Goal: Information Seeking & Learning: Learn about a topic

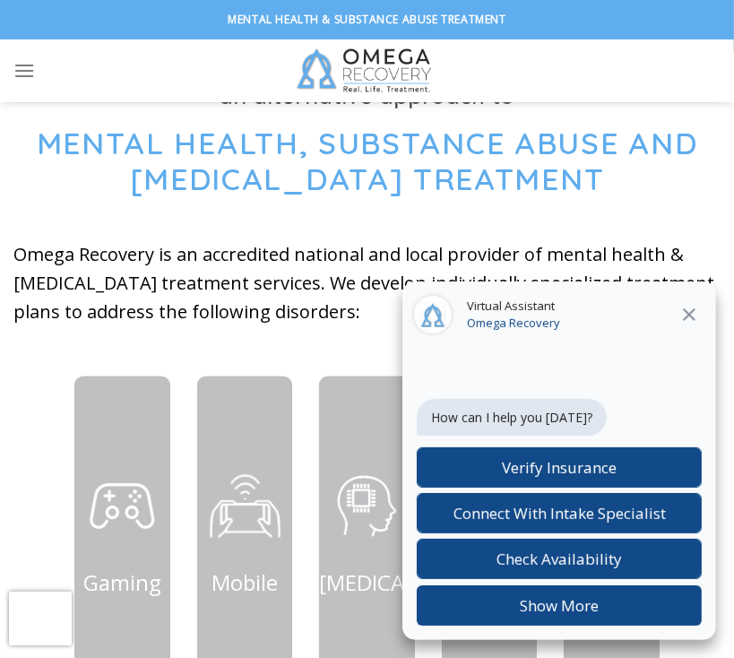
scroll to position [627, 0]
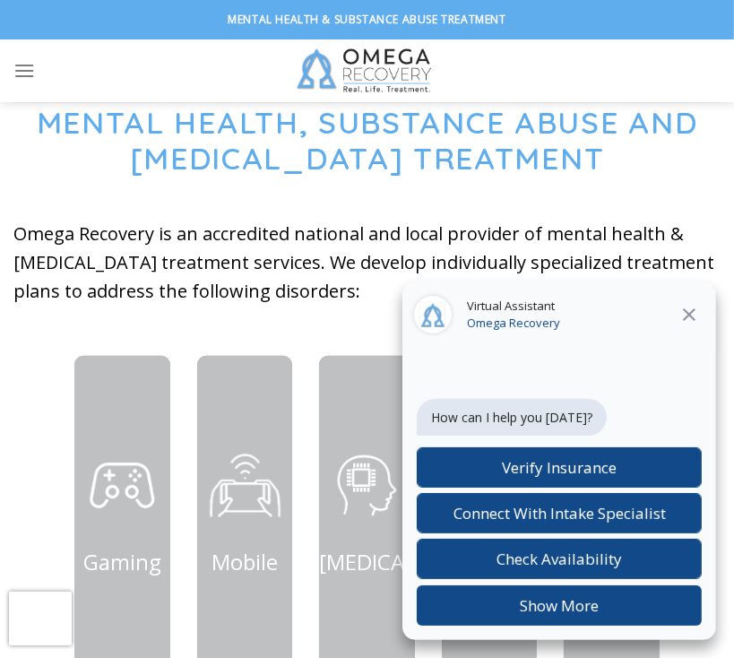
click at [692, 314] on icon "Close" at bounding box center [689, 315] width 22 height 22
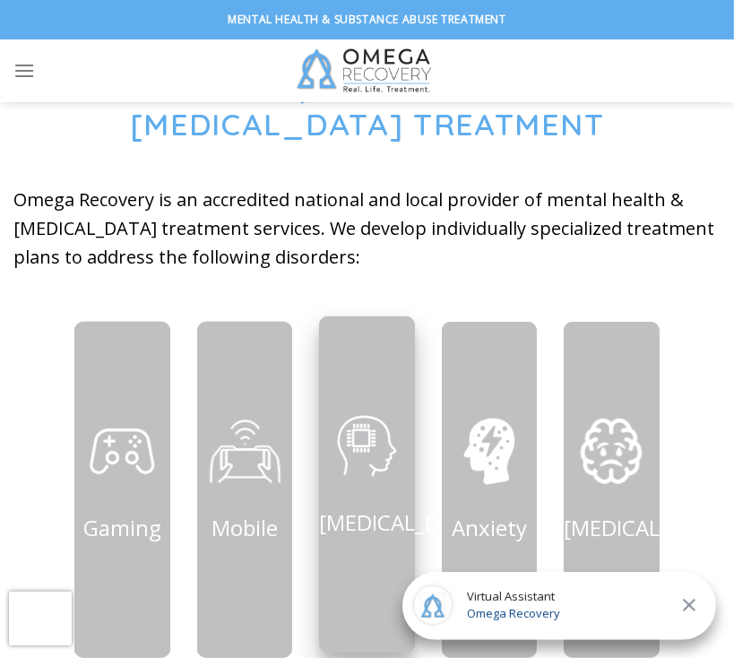
scroll to position [717, 0]
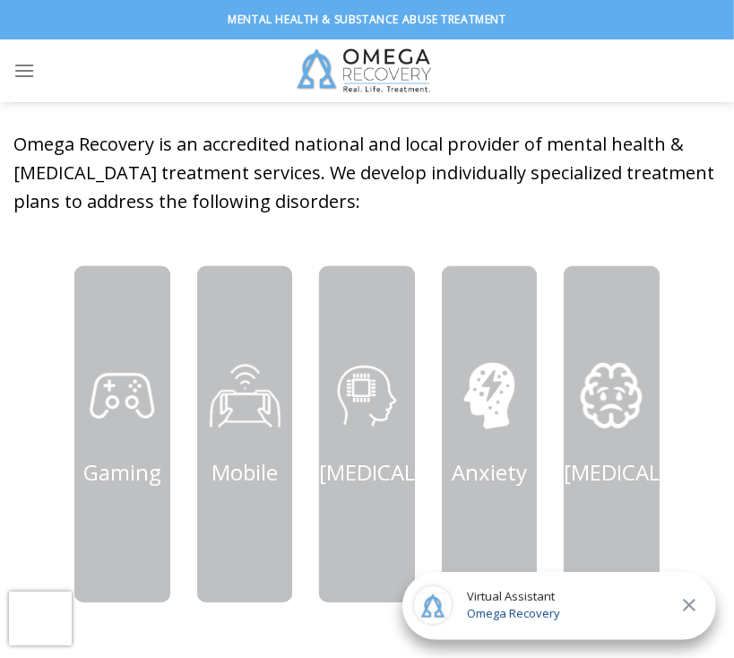
click at [70, 403] on div "Gaming" at bounding box center [122, 447] width 122 height 363
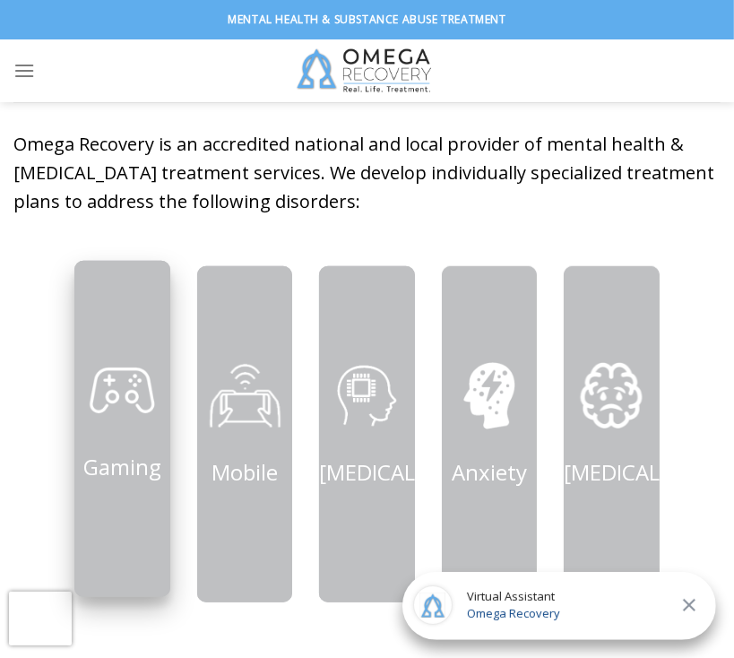
click at [161, 397] on div "Gaming" at bounding box center [121, 418] width 95 height 133
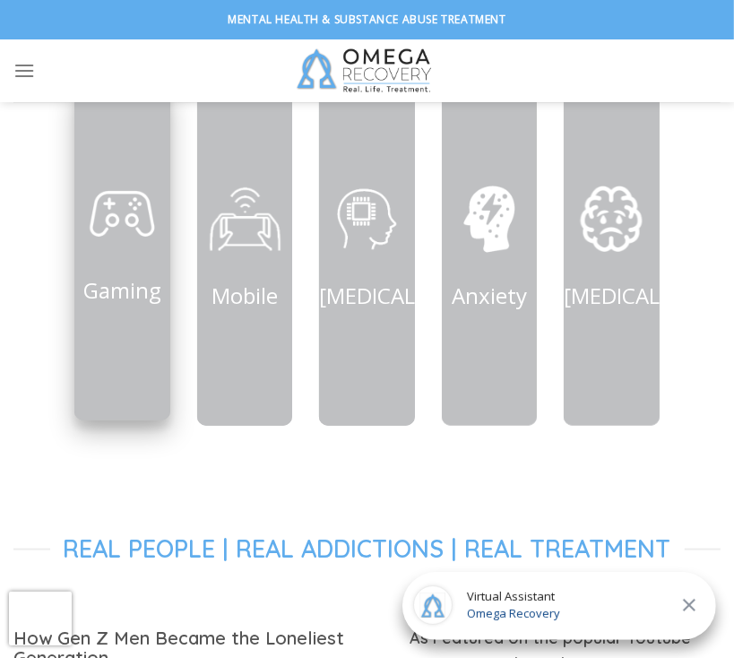
scroll to position [896, 0]
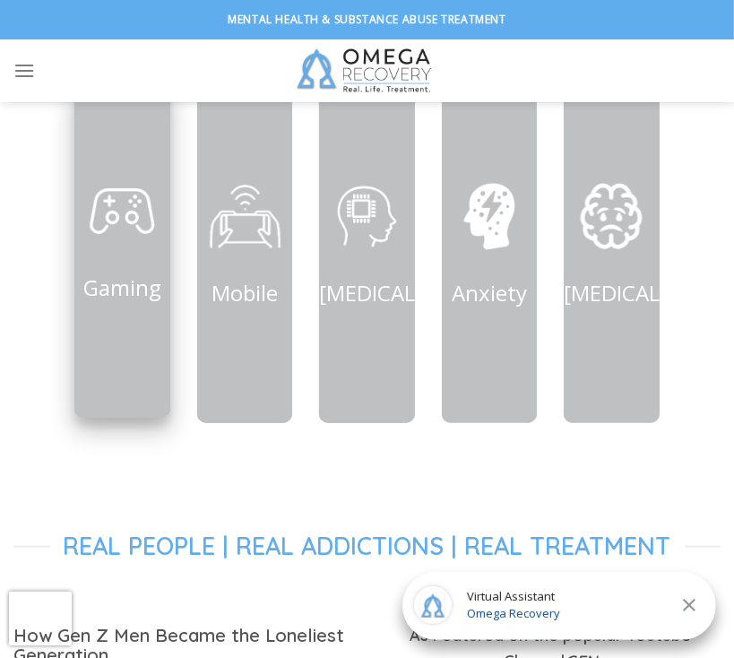
click at [147, 347] on div at bounding box center [121, 250] width 95 height 336
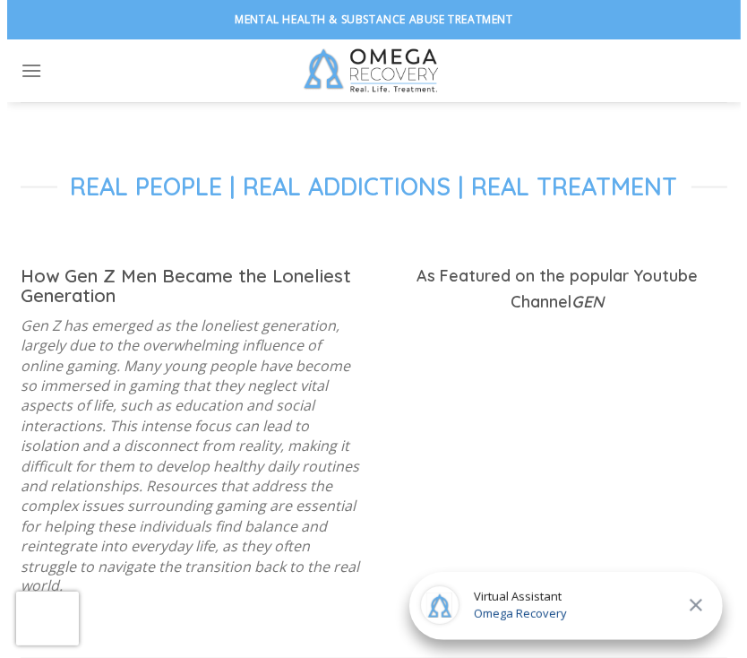
scroll to position [1254, 0]
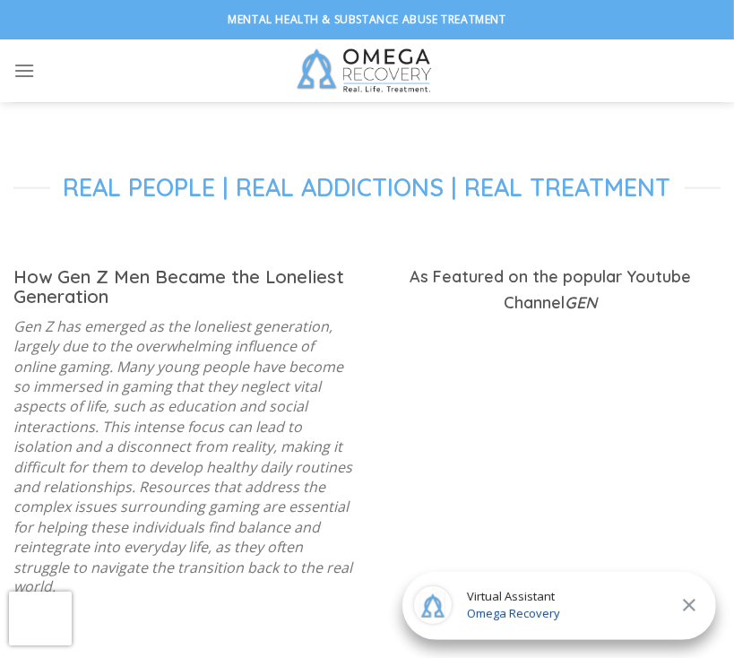
click at [11, 70] on div "Visit Us Get Directions Get In Touch (512) 601-5407 Mon-Sun 24/7 Verify Insuran…" at bounding box center [367, 70] width 734 height 63
click at [29, 68] on icon "Menu" at bounding box center [24, 70] width 22 height 26
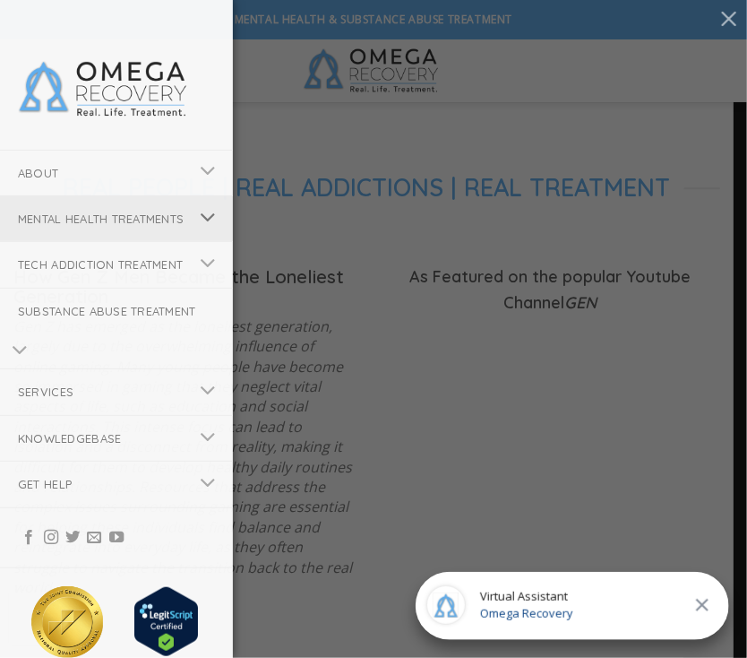
click at [188, 237] on button "Toggle" at bounding box center [208, 219] width 40 height 35
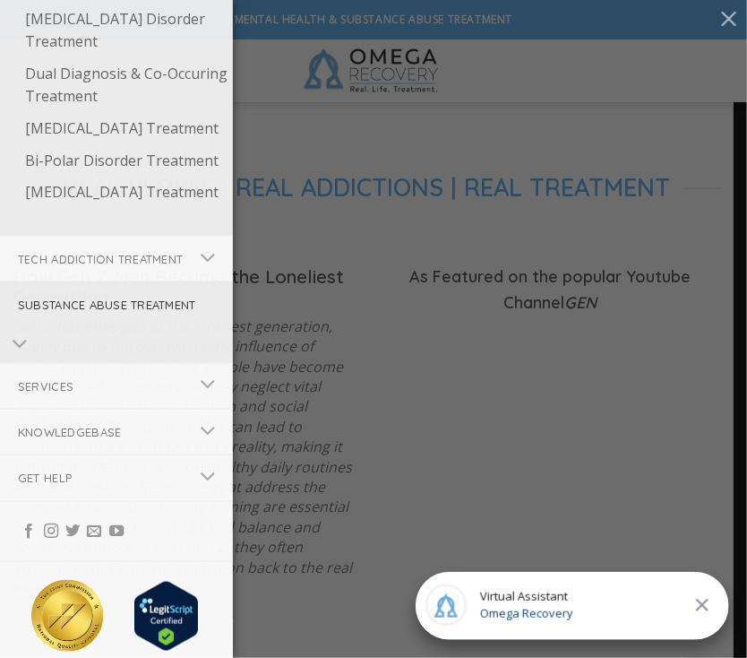
scroll to position [358, 0]
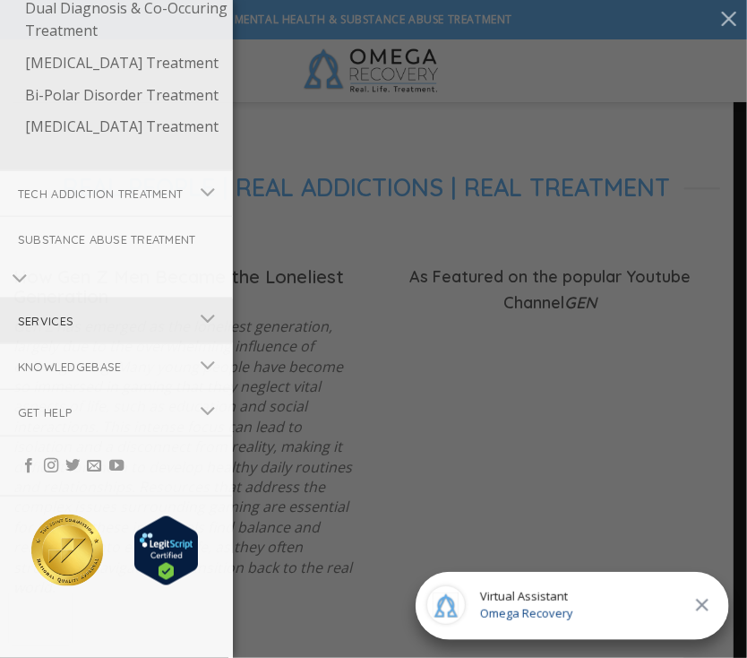
click at [104, 343] on link "Services" at bounding box center [94, 320] width 188 height 45
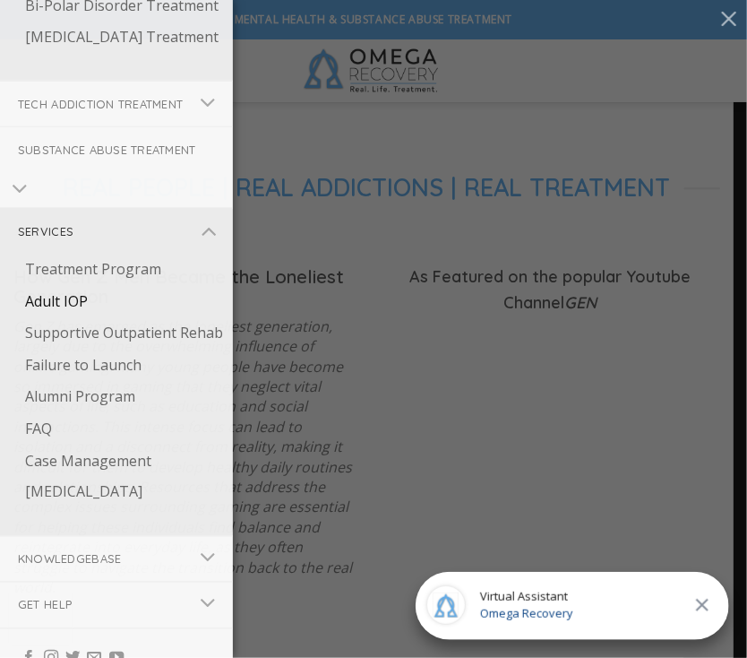
scroll to position [538, 0]
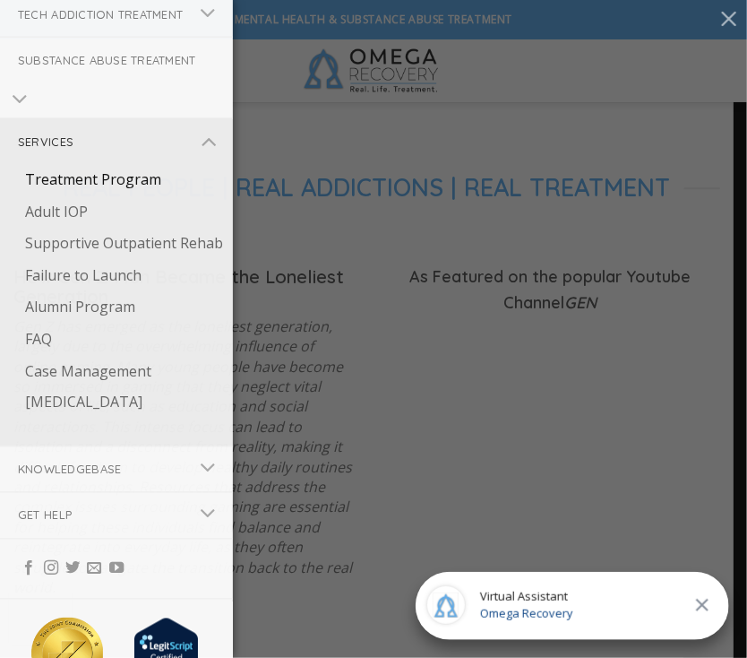
click at [136, 196] on link "Treatment Program" at bounding box center [120, 180] width 226 height 32
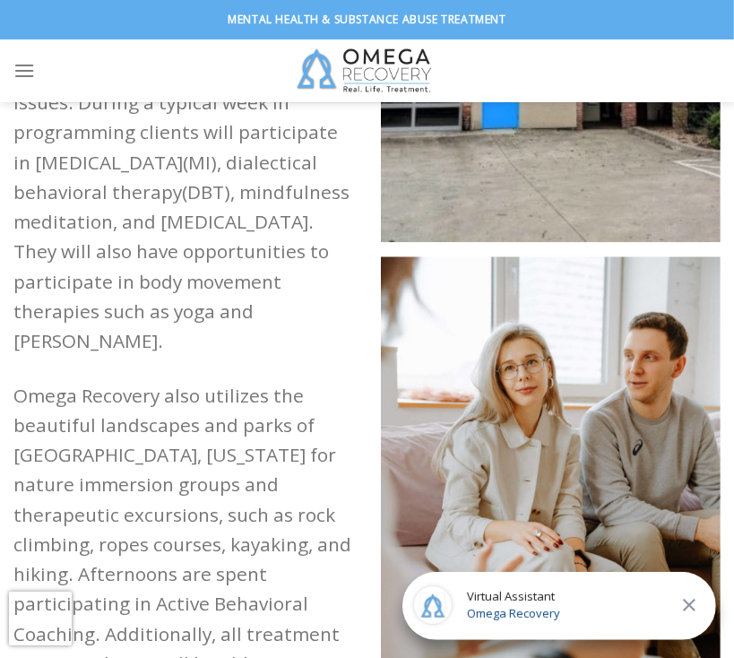
scroll to position [2150, 0]
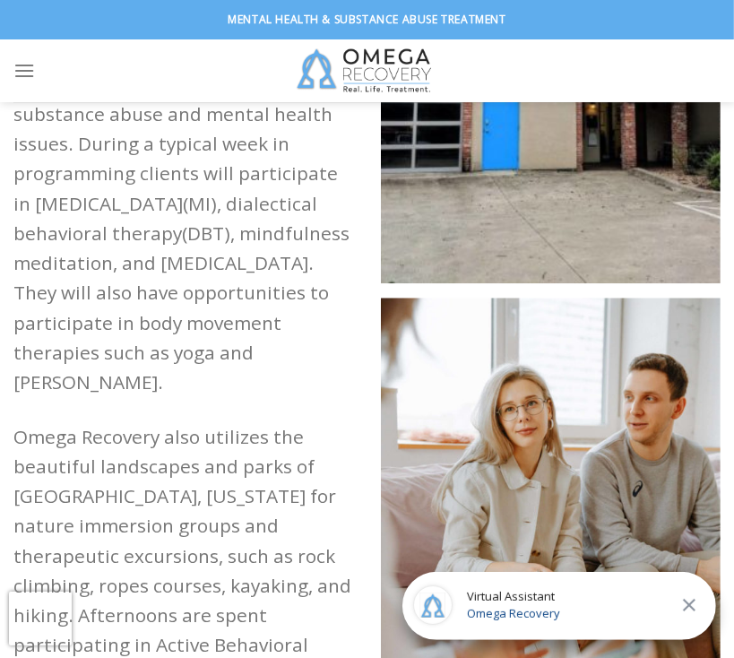
drag, startPoint x: 323, startPoint y: 325, endPoint x: 329, endPoint y: 286, distance: 39.8
click at [326, 422] on p "Omega Recovery also utilizes the beautiful landscapes and parks of Austin, Texa…" at bounding box center [183, 615] width 340 height 387
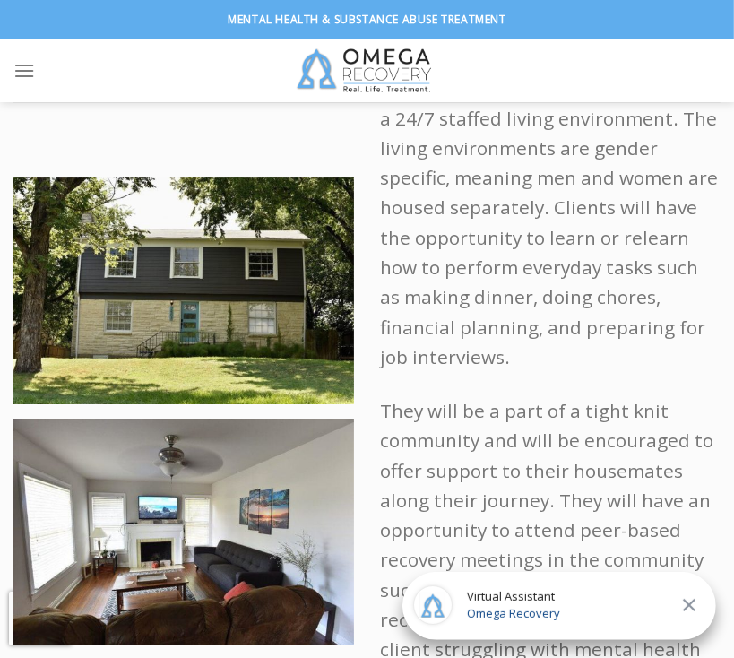
scroll to position [3315, 0]
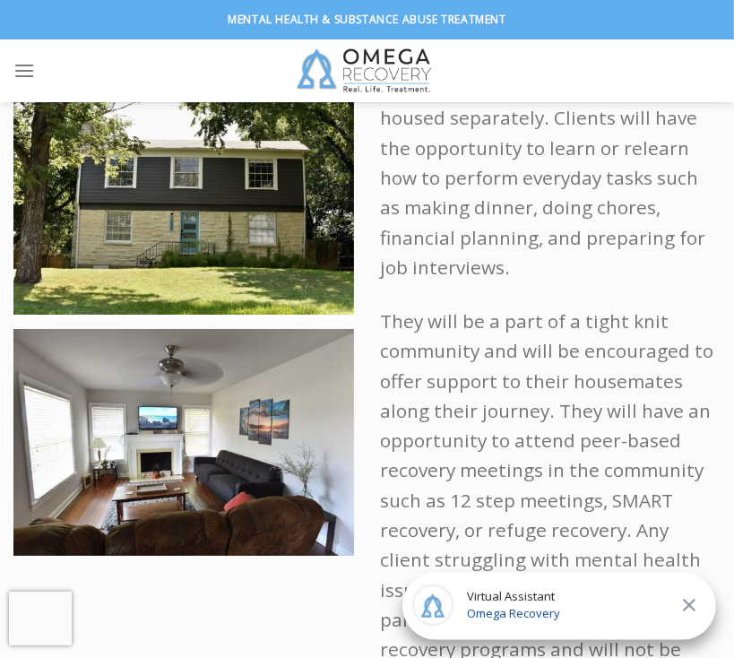
click at [447, 349] on p "They will be a part of a tight knit community and will be encouraged to offer s…" at bounding box center [551, 515] width 340 height 418
click at [701, 306] on p "They will be a part of a tight knit community and will be encouraged to offer s…" at bounding box center [551, 515] width 340 height 418
